Goal: Task Accomplishment & Management: Manage account settings

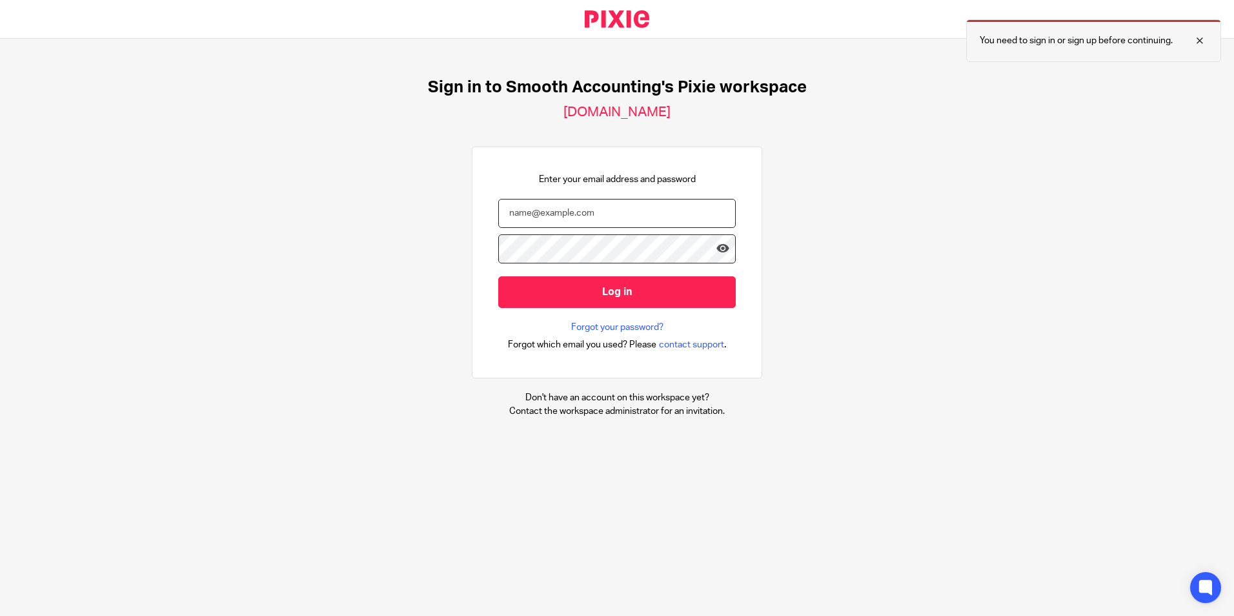
type input "[PERSON_NAME][EMAIL_ADDRESS][DOMAIN_NAME]"
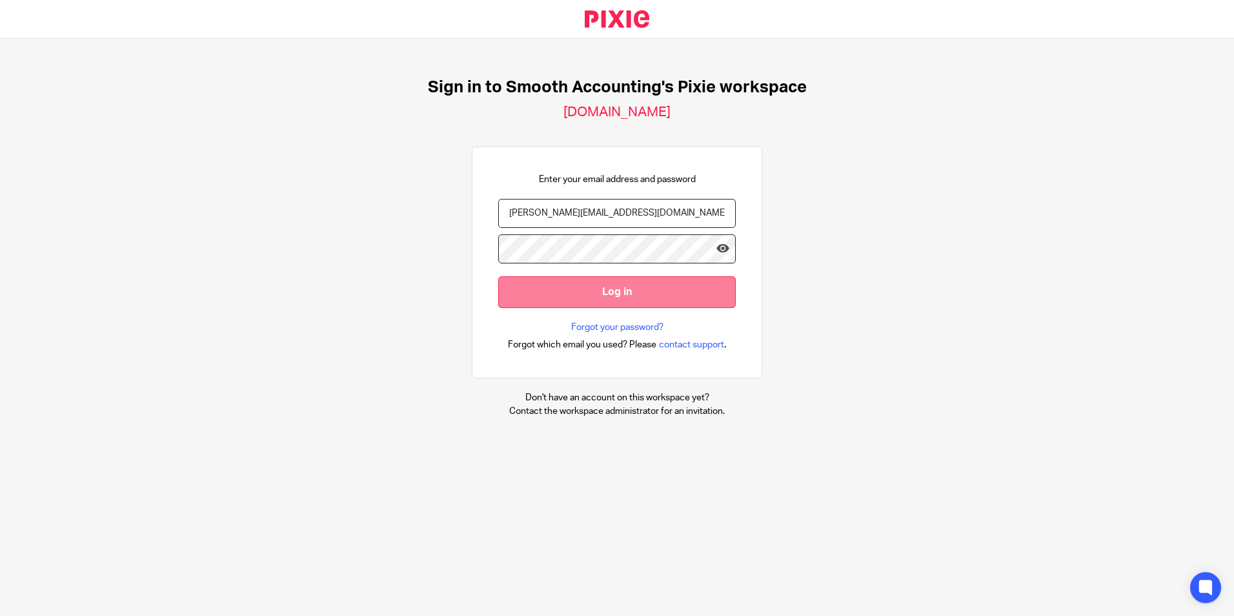
click at [615, 293] on input "Log in" at bounding box center [617, 292] width 238 height 32
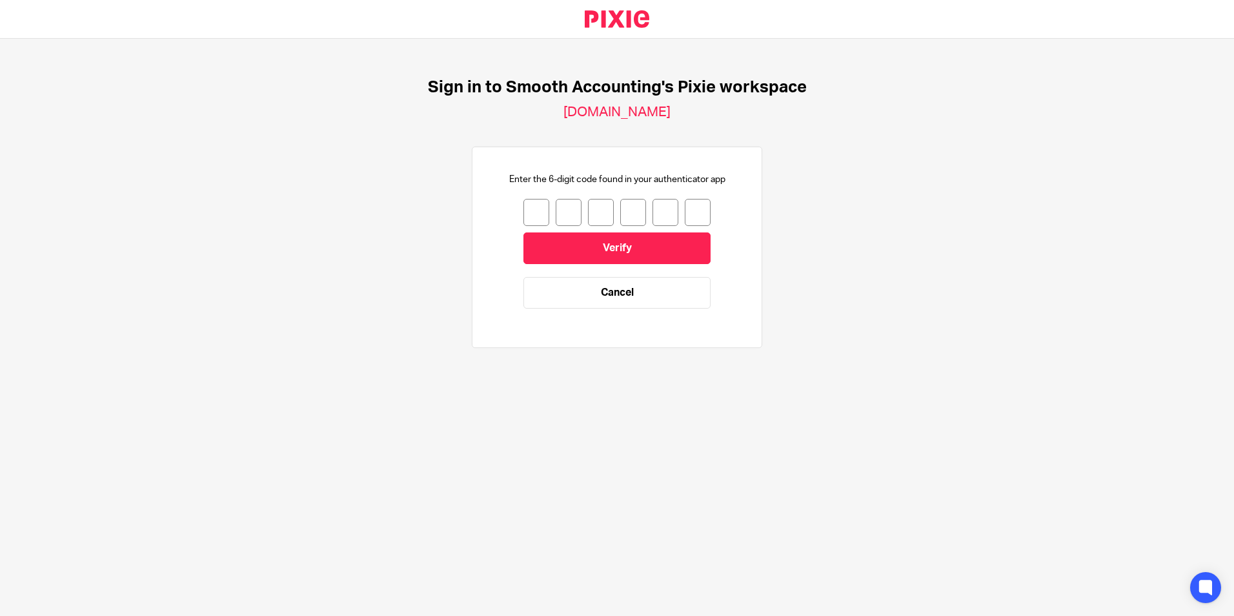
click at [527, 207] on input "number" at bounding box center [537, 212] width 26 height 27
type input "7"
type input "0"
type input "5"
type input "9"
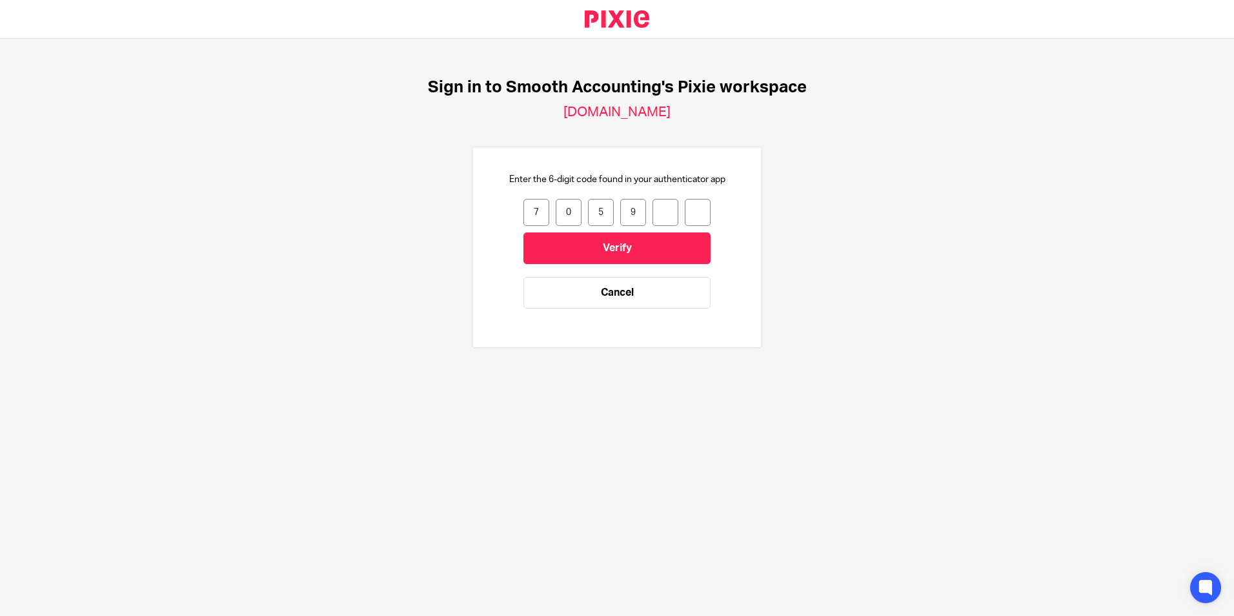
type input "8"
type input "2"
click at [610, 242] on input "Verify" at bounding box center [617, 248] width 187 height 32
